Goal: Transaction & Acquisition: Purchase product/service

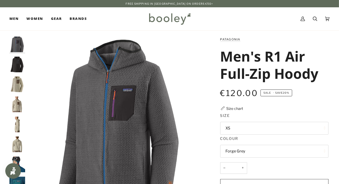
click at [316, 131] on button "XS" at bounding box center [274, 128] width 108 height 13
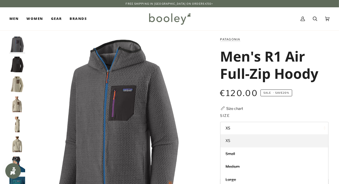
click at [324, 140] on link "XS" at bounding box center [275, 141] width 108 height 13
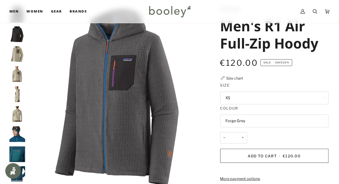
scroll to position [30, 0]
click at [323, 124] on button "Forge Grey" at bounding box center [274, 121] width 108 height 13
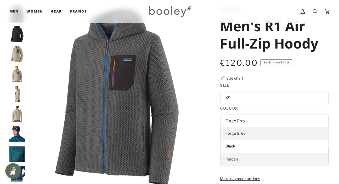
click at [308, 157] on link "Pelican" at bounding box center [275, 159] width 108 height 13
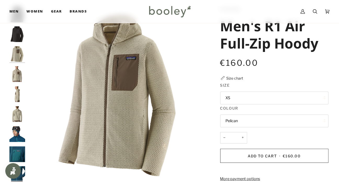
click at [325, 100] on button "XS" at bounding box center [274, 98] width 108 height 13
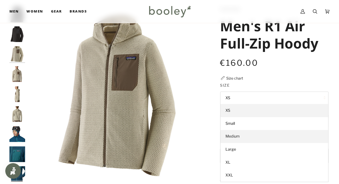
click at [239, 138] on span "Medium" at bounding box center [233, 136] width 14 height 5
